Goal: Transaction & Acquisition: Purchase product/service

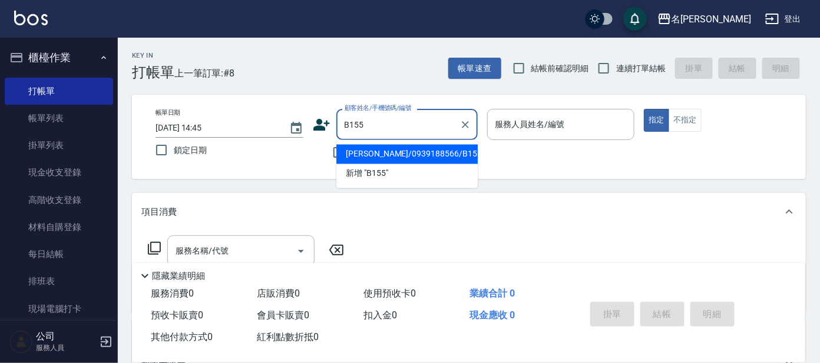
click at [408, 154] on li "[PERSON_NAME]/0939188566/B155" at bounding box center [406, 154] width 141 height 19
type input "[PERSON_NAME]/0939188566/B155"
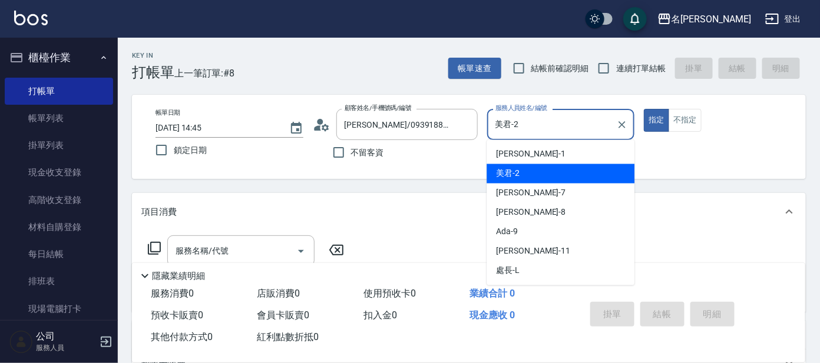
click at [525, 128] on input "美君-2" at bounding box center [552, 124] width 120 height 21
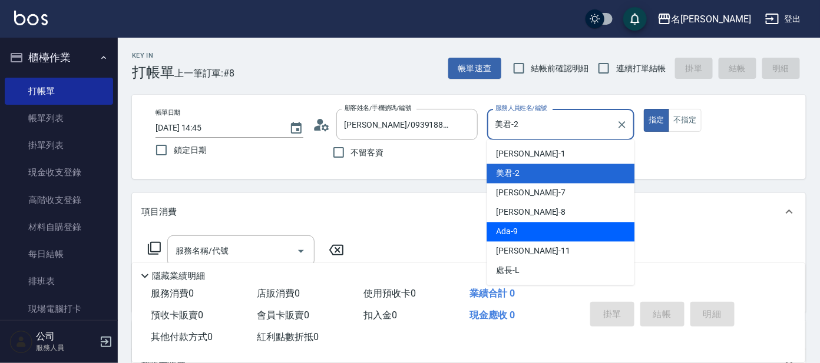
click at [544, 226] on div "Ada -9" at bounding box center [561, 232] width 148 height 19
type input "Ada-9"
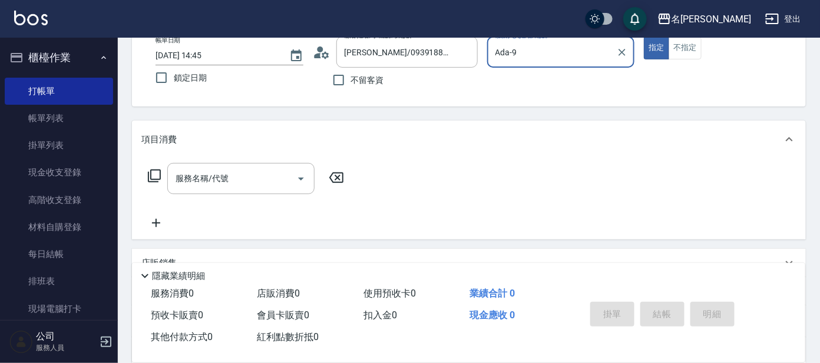
scroll to position [73, 0]
click at [153, 171] on icon at bounding box center [154, 175] width 14 height 14
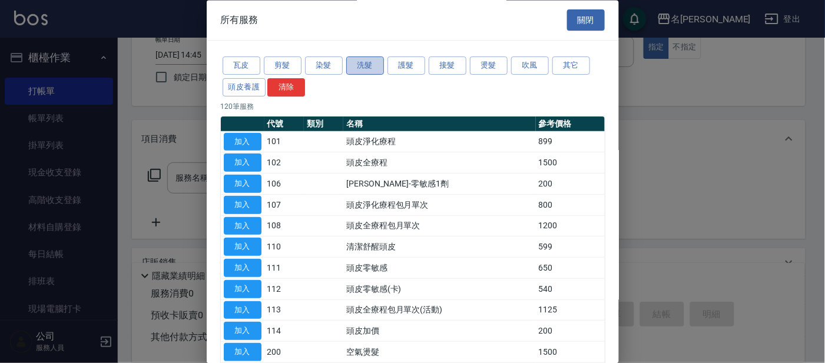
click at [356, 68] on button "洗髮" at bounding box center [365, 66] width 38 height 18
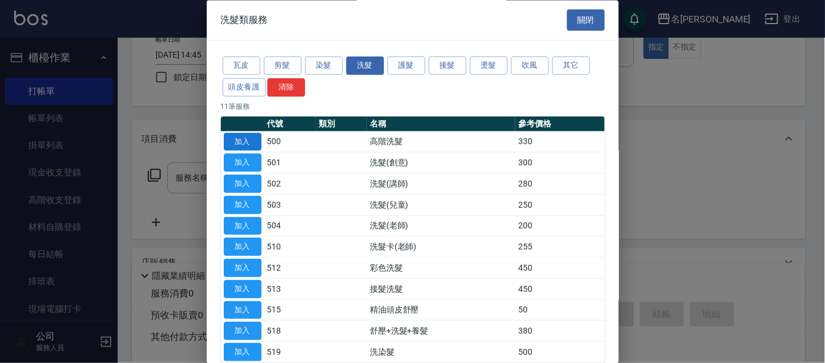
click at [234, 137] on button "加入" at bounding box center [243, 142] width 38 height 18
type input "高階洗髮(500)"
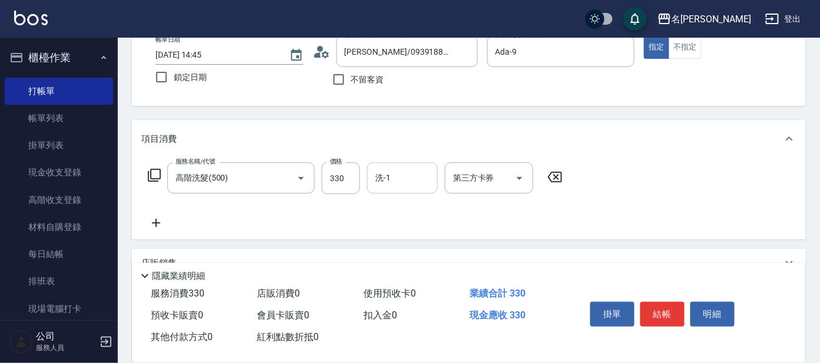
click at [395, 181] on input "洗-1" at bounding box center [402, 178] width 60 height 21
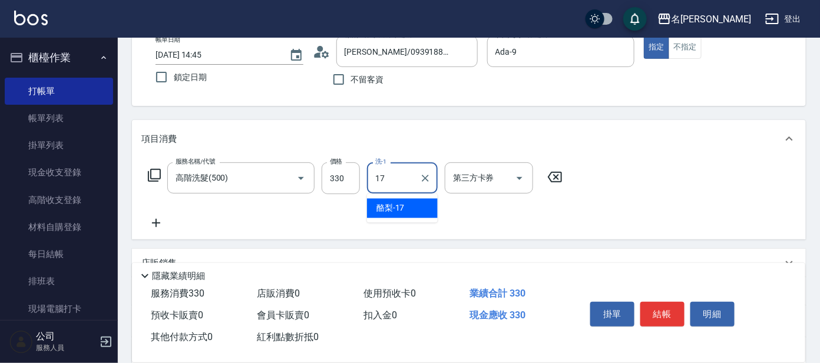
click at [416, 200] on div "酪梨 -17" at bounding box center [402, 208] width 71 height 19
click at [415, 183] on div "酪梨-17 洗-1" at bounding box center [402, 178] width 71 height 31
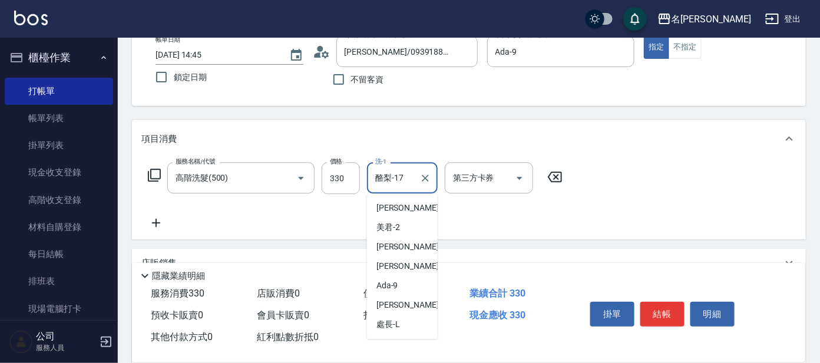
scroll to position [34, 0]
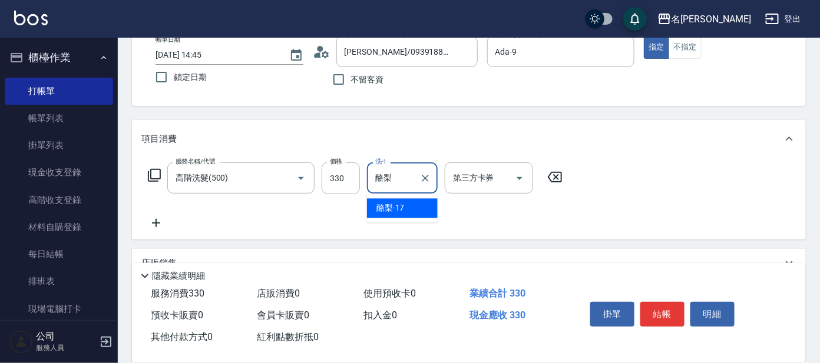
type input "酪"
click at [408, 206] on div "[PERSON_NAME] -11" at bounding box center [402, 208] width 71 height 19
type input "[PERSON_NAME]-11"
click at [671, 313] on button "結帳" at bounding box center [662, 314] width 44 height 25
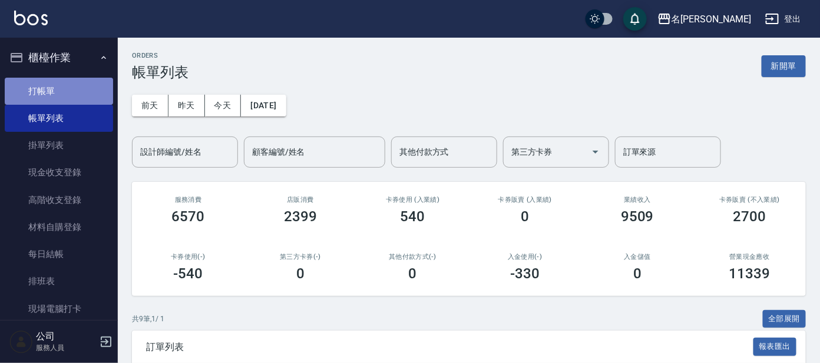
click at [100, 92] on link "打帳單" at bounding box center [59, 91] width 108 height 27
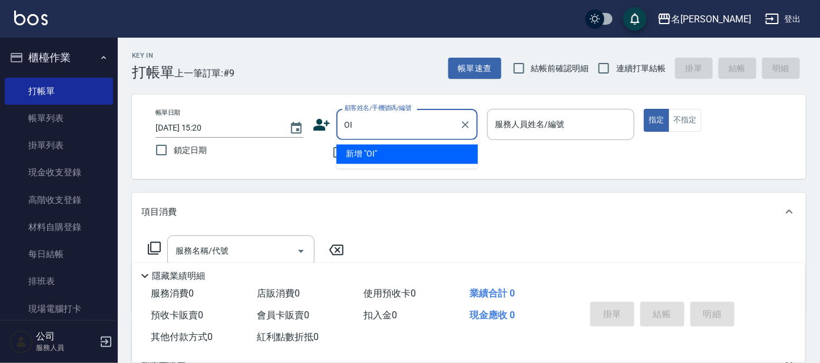
type input "O"
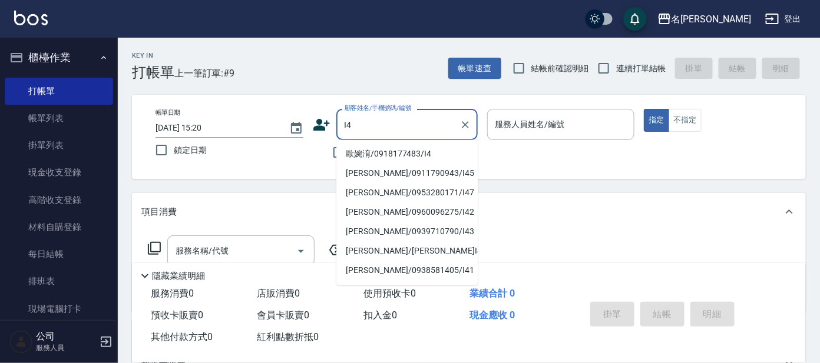
click at [425, 150] on li "歐婉淯/0918177483/I4" at bounding box center [406, 154] width 141 height 19
type input "歐婉淯/0918177483/I4"
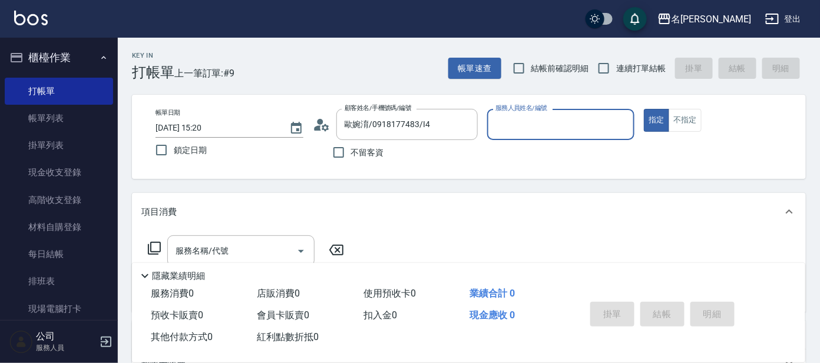
type input "Ada-9"
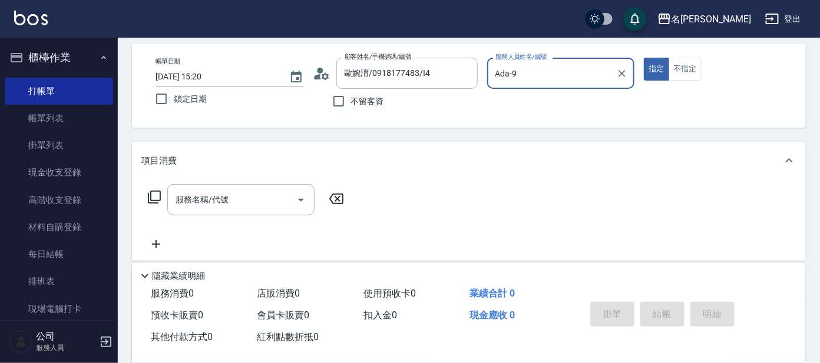
scroll to position [73, 0]
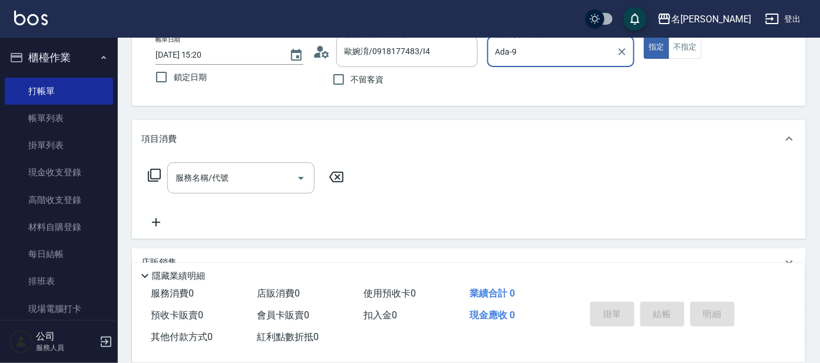
click at [155, 166] on div "服務名稱/代號 服務名稱/代號" at bounding box center [246, 178] width 210 height 31
click at [156, 169] on icon at bounding box center [154, 175] width 13 height 13
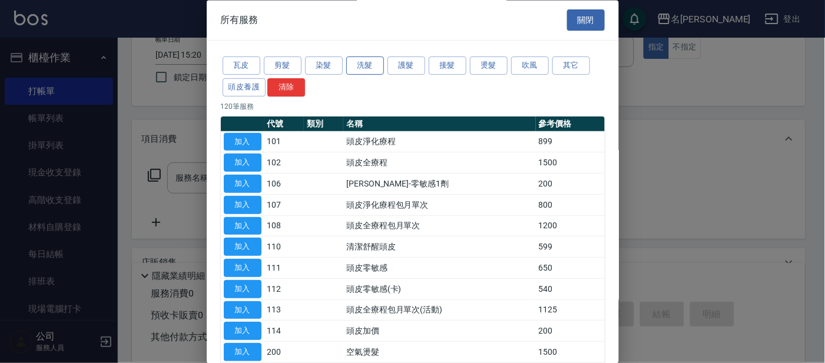
click at [353, 66] on button "洗髮" at bounding box center [365, 66] width 38 height 18
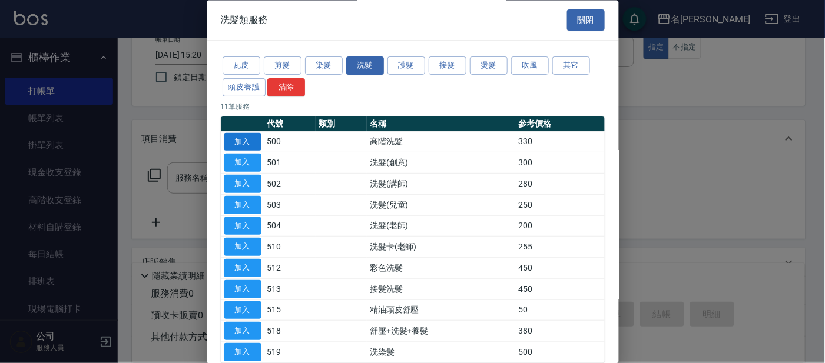
click at [246, 139] on button "加入" at bounding box center [243, 142] width 38 height 18
type input "高階洗髮(500)"
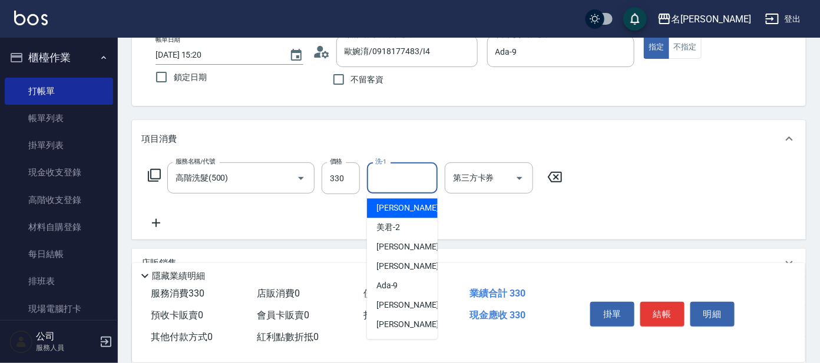
click at [394, 178] on input "洗-1" at bounding box center [402, 178] width 60 height 21
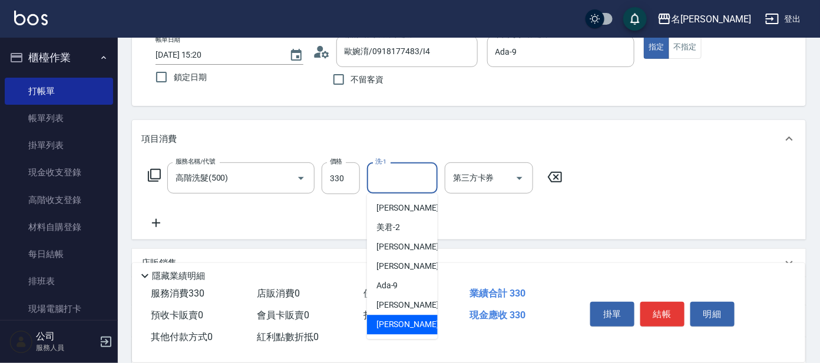
click at [417, 319] on div "云潔 -12" at bounding box center [402, 325] width 71 height 19
type input "云潔-12"
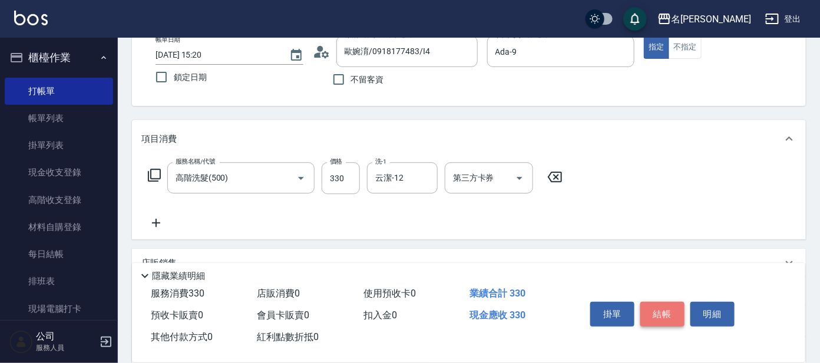
click at [659, 312] on button "結帳" at bounding box center [662, 314] width 44 height 25
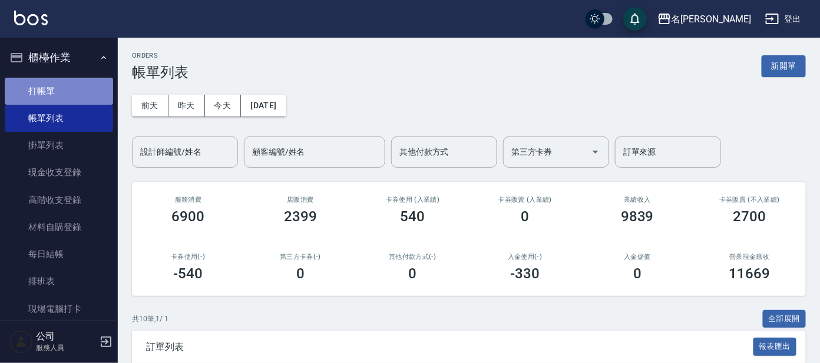
click at [77, 94] on link "打帳單" at bounding box center [59, 91] width 108 height 27
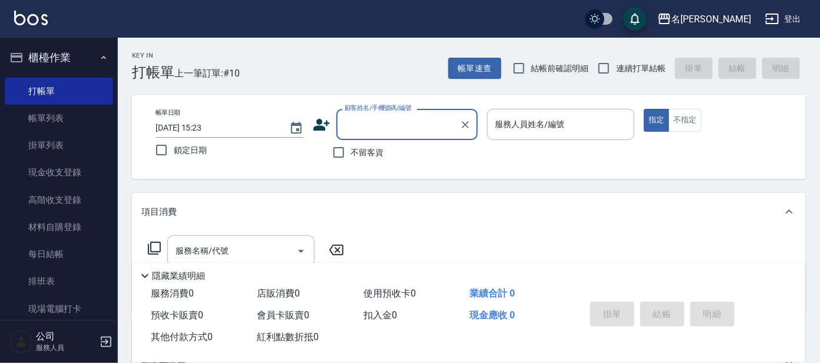
click at [376, 126] on input "顧客姓名/手機號碼/編號" at bounding box center [398, 124] width 113 height 21
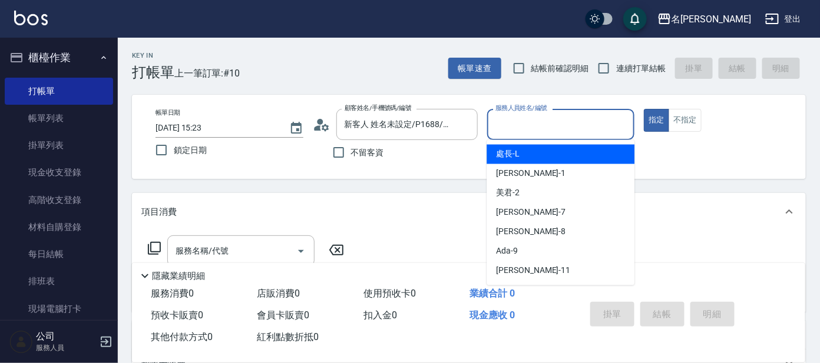
click at [583, 127] on input "服務人員姓名/編號" at bounding box center [560, 124] width 137 height 21
click at [413, 119] on input "新客人 姓名未設定/P1688/null" at bounding box center [398, 124] width 113 height 21
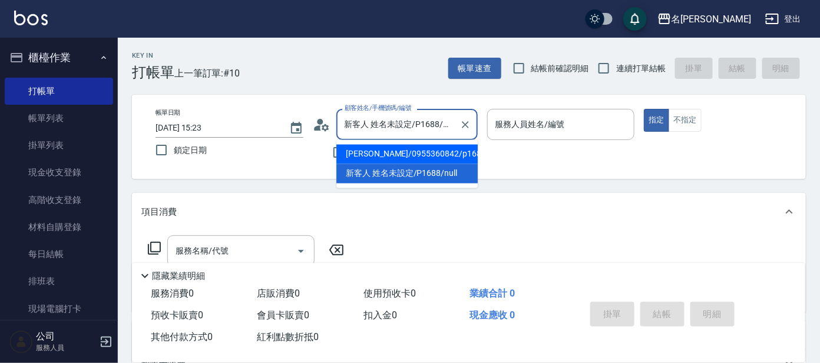
click at [412, 153] on li "[PERSON_NAME]/0955360842/p1688" at bounding box center [406, 154] width 141 height 19
type input "[PERSON_NAME]/0955360842/p1688"
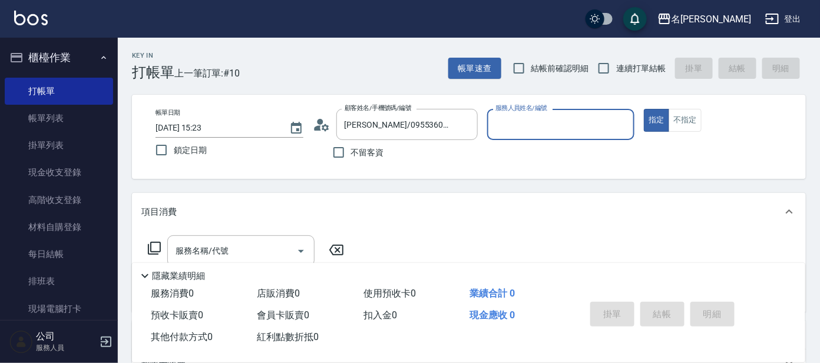
type input "公司 -100"
drag, startPoint x: 627, startPoint y: 123, endPoint x: 583, endPoint y: 124, distance: 44.2
click at [627, 123] on icon "Clear" at bounding box center [622, 125] width 12 height 12
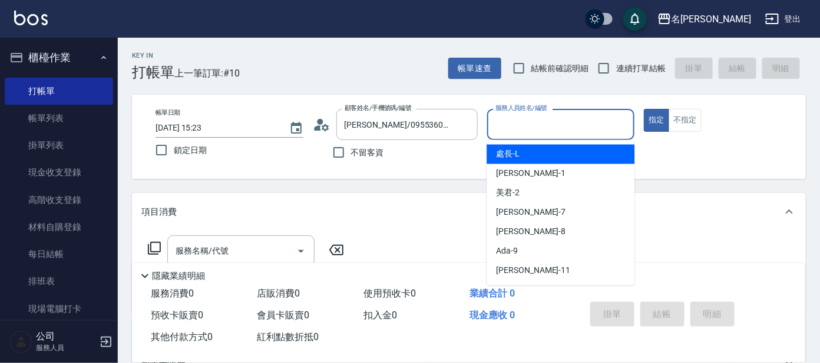
drag, startPoint x: 572, startPoint y: 124, endPoint x: 568, endPoint y: 141, distance: 18.1
click at [571, 124] on input "服務人員姓名/編號" at bounding box center [560, 124] width 137 height 21
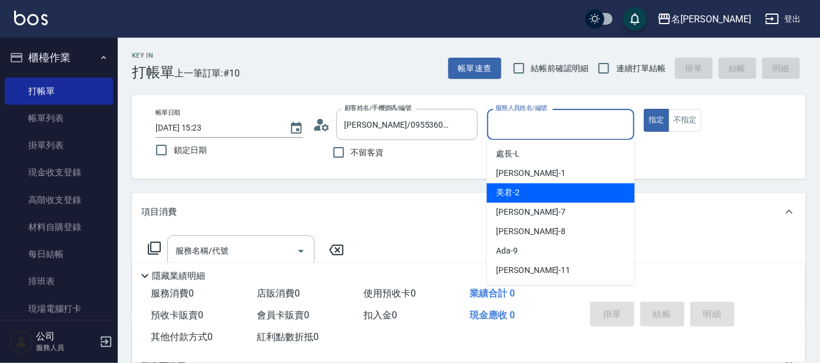
click at [560, 198] on div "美君 -2" at bounding box center [561, 193] width 148 height 19
type input "美君-2"
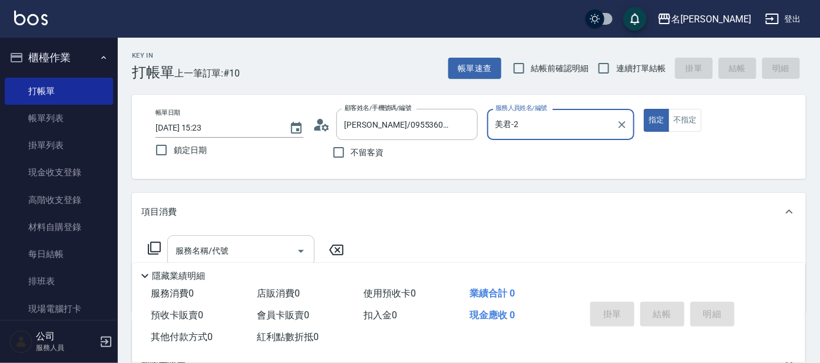
click at [259, 250] on input "服務名稱/代號" at bounding box center [232, 251] width 119 height 21
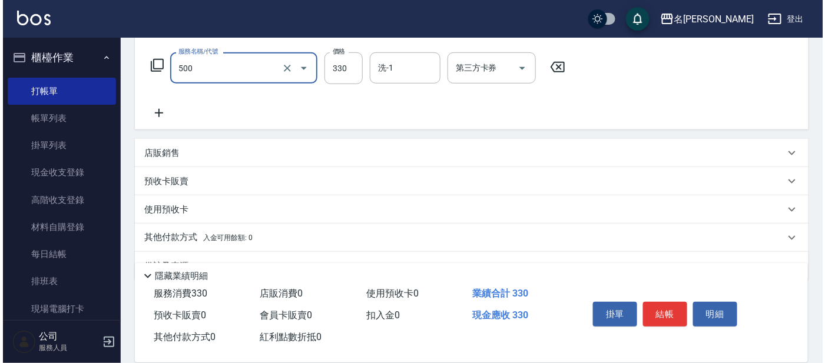
scroll to position [137, 0]
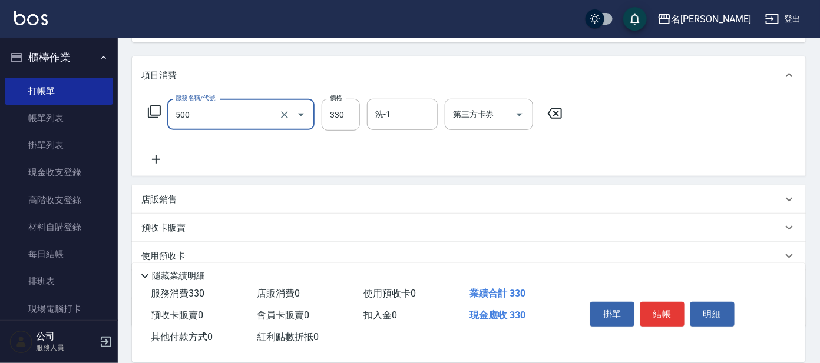
type input "高階洗髮(500)"
click at [154, 109] on icon at bounding box center [154, 112] width 14 height 14
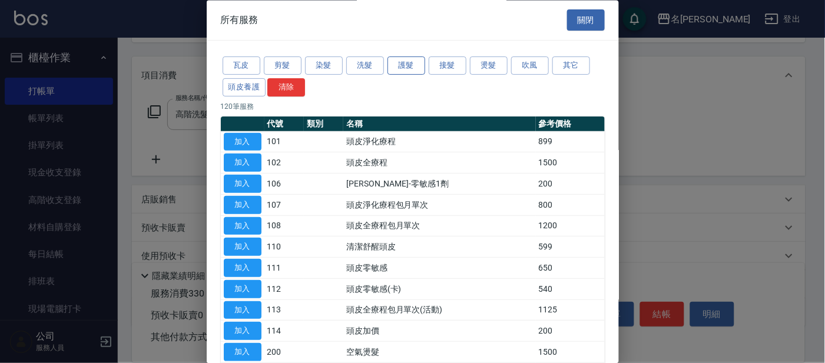
click at [399, 58] on button "護髮" at bounding box center [407, 66] width 38 height 18
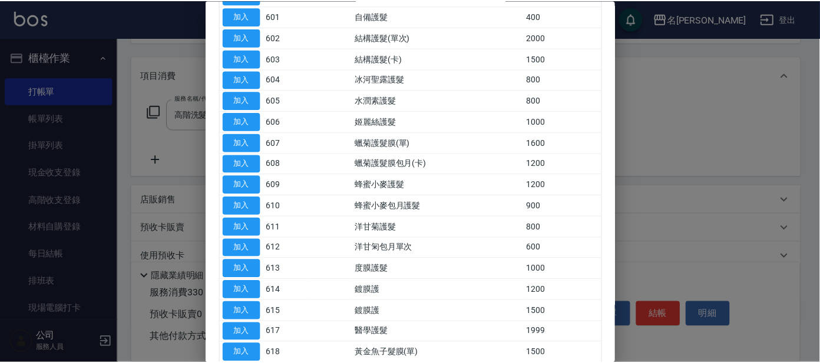
scroll to position [294, 0]
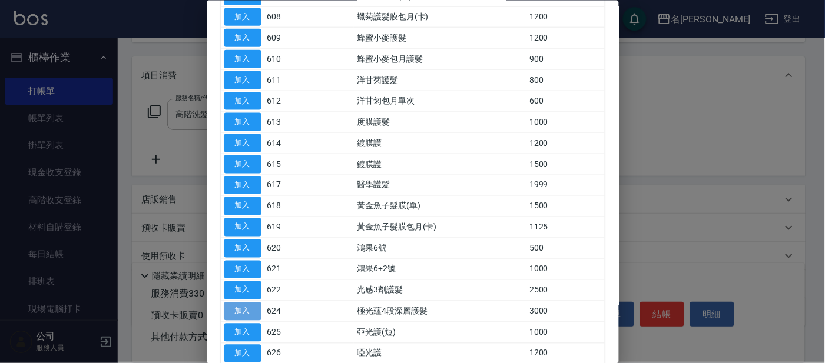
click at [231, 309] on button "加入" at bounding box center [243, 312] width 38 height 18
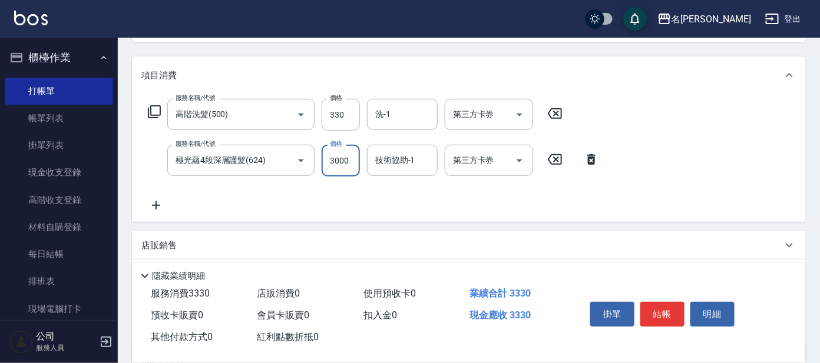
click at [339, 155] on input "3000" at bounding box center [341, 161] width 38 height 32
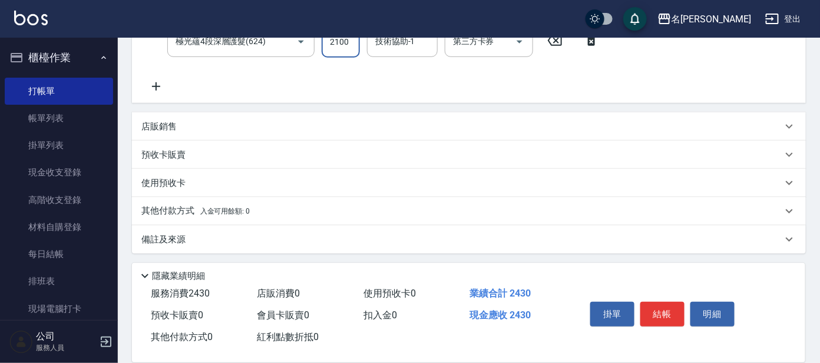
type input "2100"
click at [168, 121] on p "店販銷售" at bounding box center [158, 127] width 35 height 12
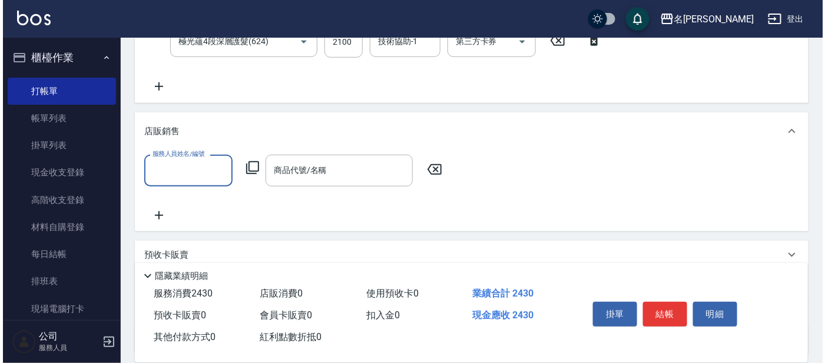
scroll to position [0, 0]
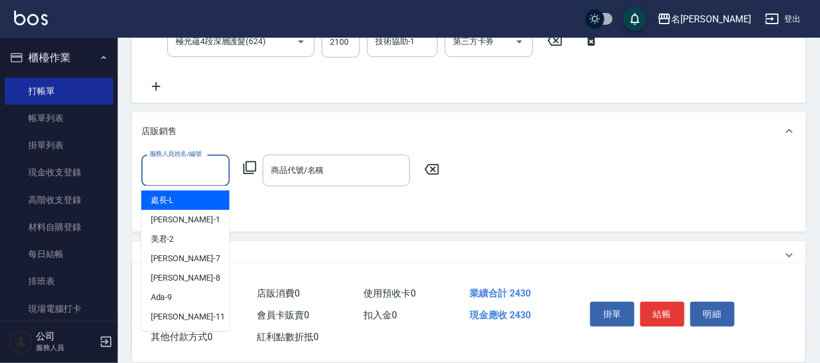
click at [198, 164] on input "服務人員姓名/編號" at bounding box center [186, 170] width 78 height 21
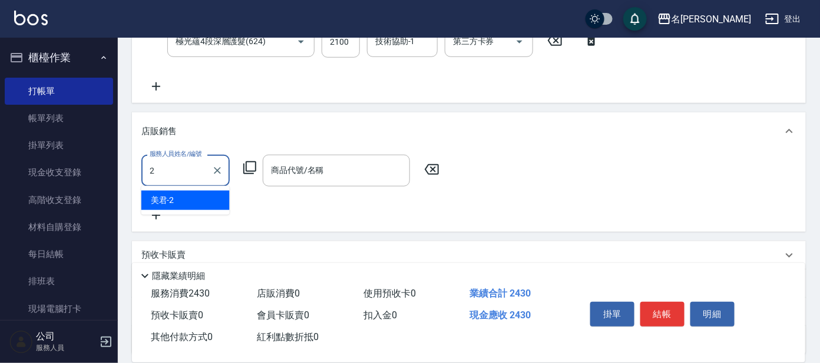
type input "美君-2"
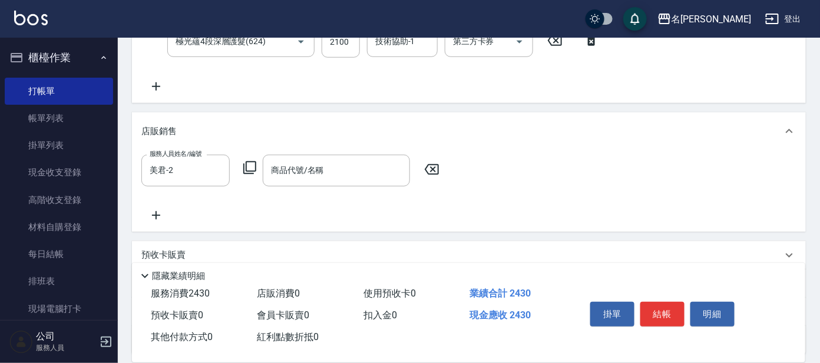
click at [253, 166] on icon at bounding box center [250, 168] width 14 height 14
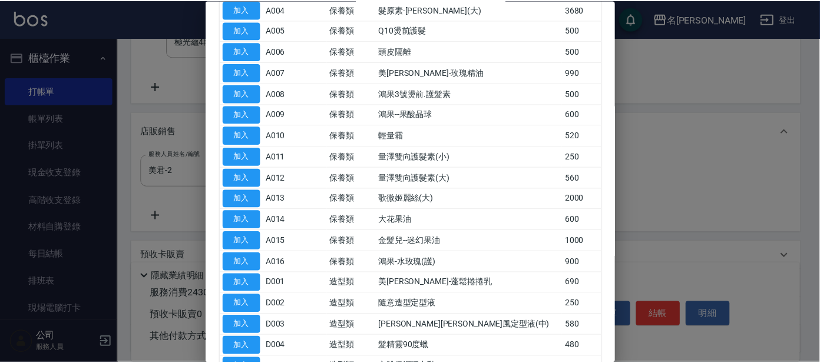
scroll to position [220, 0]
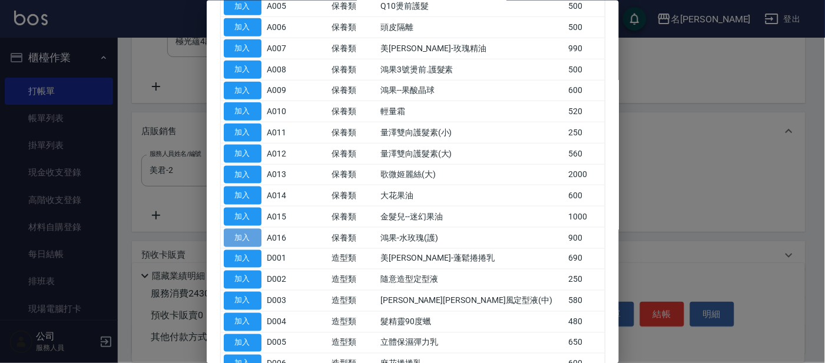
click at [246, 234] on button "加入" at bounding box center [243, 238] width 38 height 18
type input "鴻果-水玫瑰(護)"
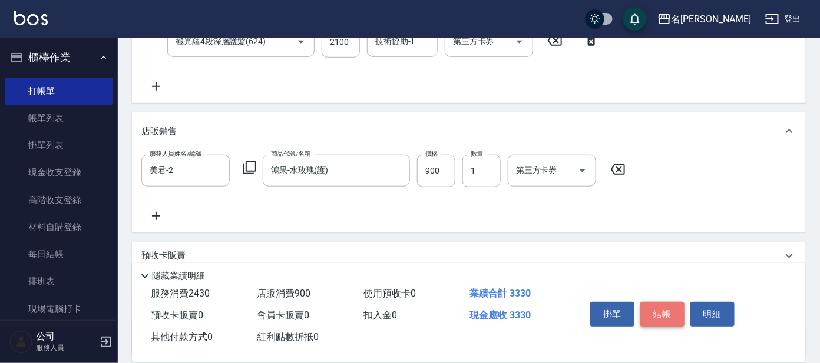
click at [650, 309] on button "結帳" at bounding box center [662, 314] width 44 height 25
